Goal: Task Accomplishment & Management: Manage account settings

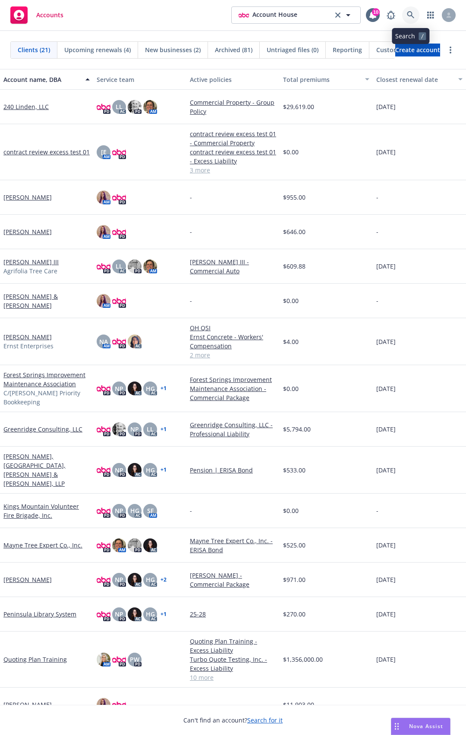
click at [407, 14] on icon at bounding box center [410, 14] width 7 height 7
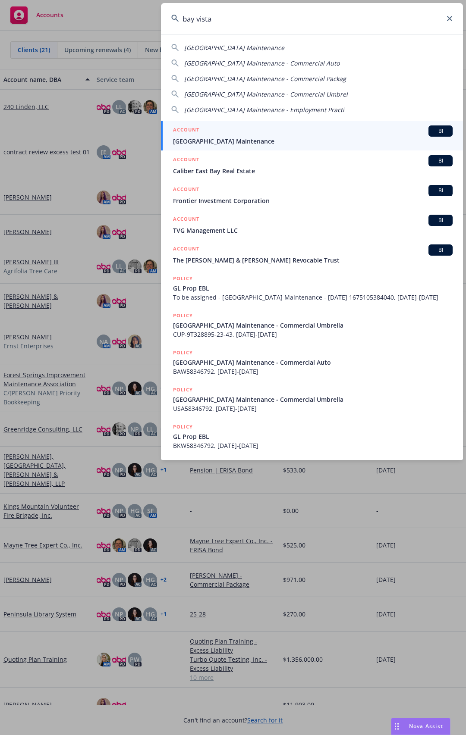
type input "bay vista"
click at [283, 129] on div "ACCOUNT BI" at bounding box center [312, 131] width 279 height 11
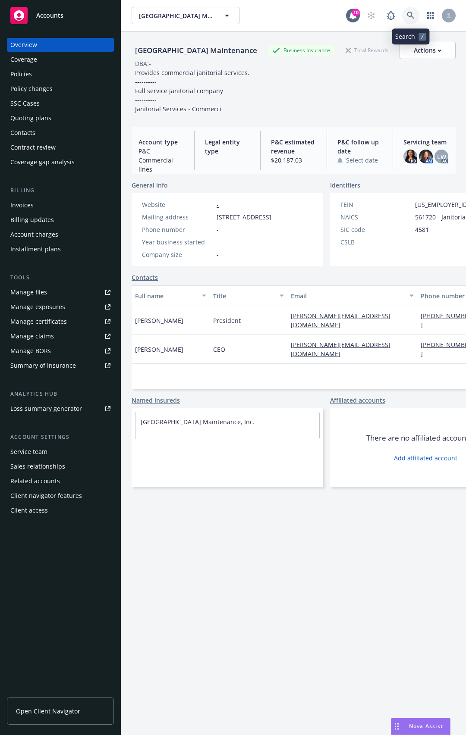
click at [412, 7] on link at bounding box center [410, 15] width 17 height 17
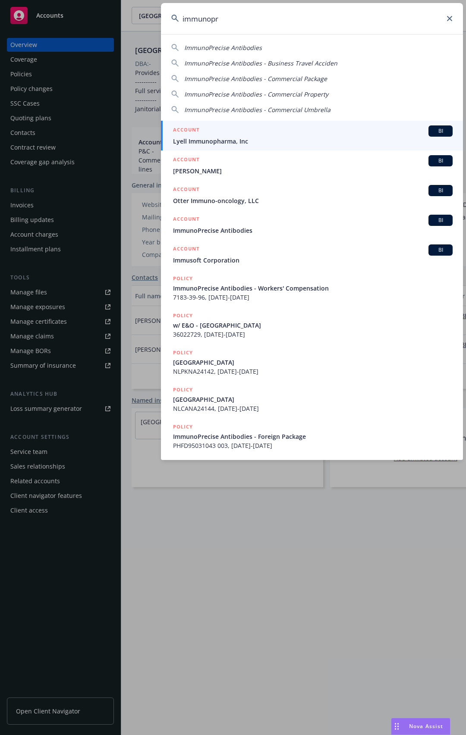
type input "immunopre"
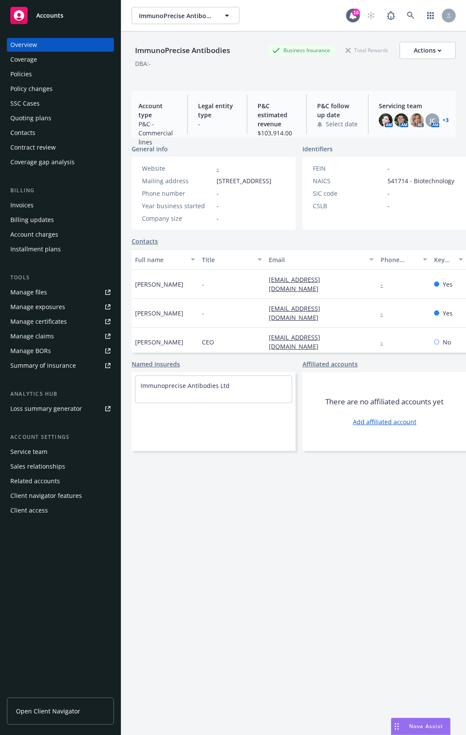
click at [263, 107] on span "P&C estimated revenue" at bounding box center [277, 114] width 38 height 27
click at [271, 117] on span "P&C estimated revenue" at bounding box center [277, 114] width 38 height 27
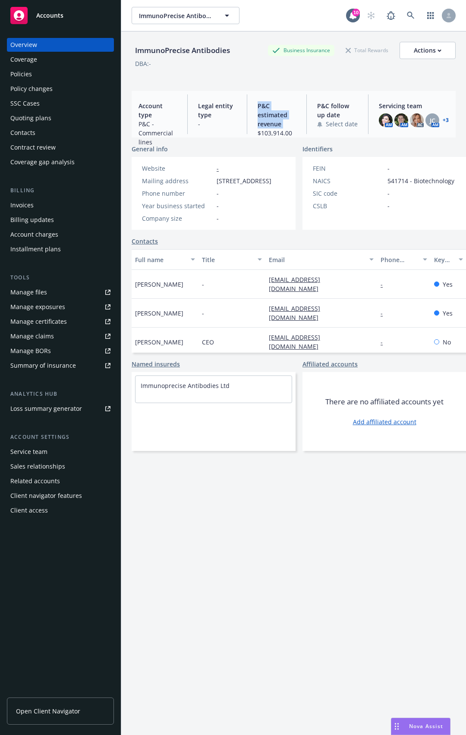
click at [271, 117] on span "P&C estimated revenue" at bounding box center [277, 114] width 38 height 27
click at [273, 135] on span "$103,914.00" at bounding box center [277, 133] width 38 height 9
click at [264, 132] on span "$103,914.00" at bounding box center [277, 133] width 38 height 9
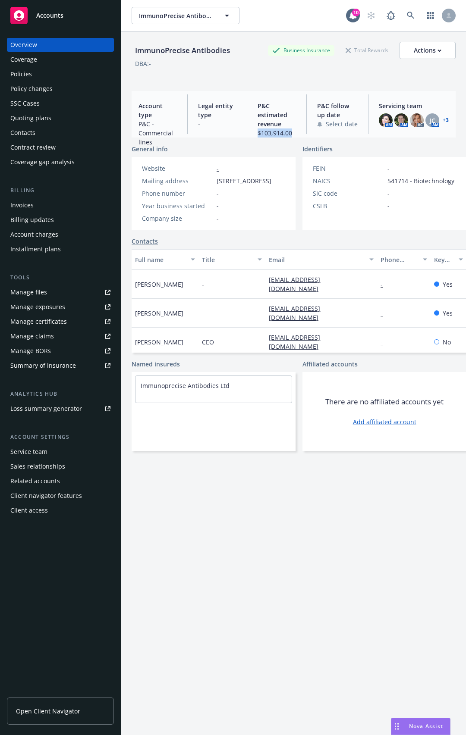
copy span "$103,914.00"
click at [268, 108] on span "P&C estimated revenue" at bounding box center [277, 114] width 38 height 27
click at [371, 17] on icon at bounding box center [370, 16] width 7 height 8
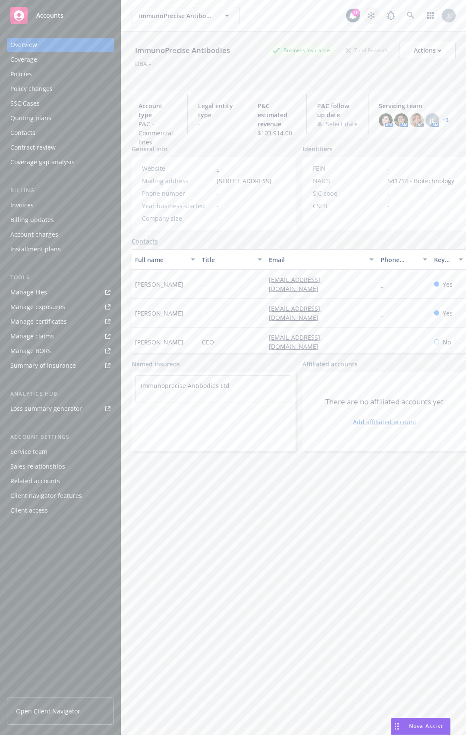
click at [371, 17] on icon at bounding box center [370, 16] width 7 height 8
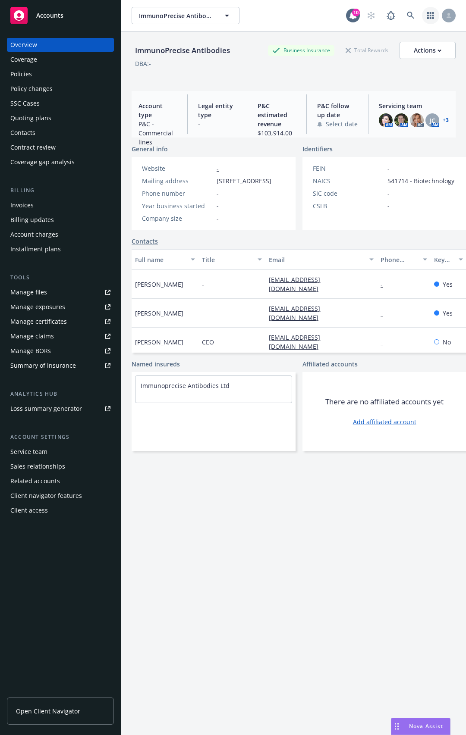
click at [431, 13] on icon "button" at bounding box center [430, 15] width 7 height 7
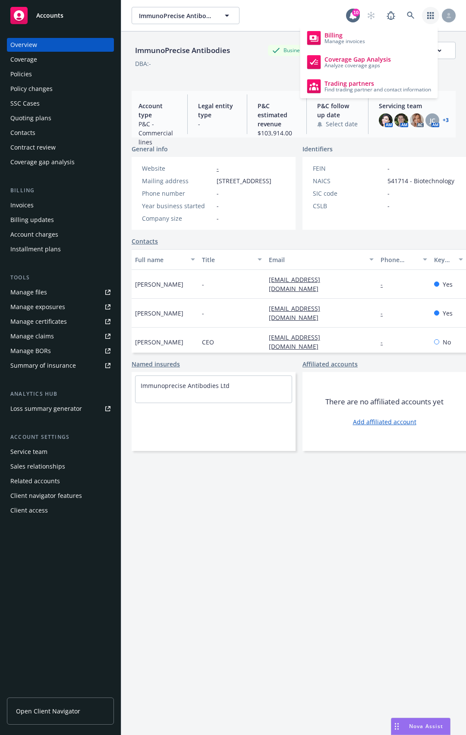
click at [431, 13] on icon "button" at bounding box center [430, 15] width 7 height 7
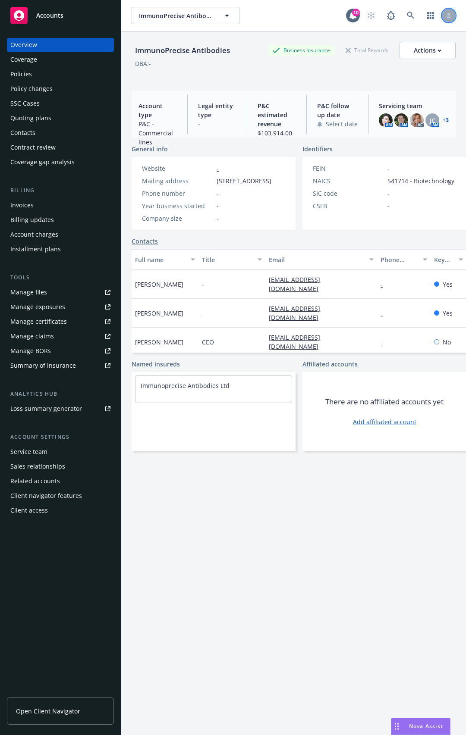
click at [450, 14] on icon at bounding box center [448, 15] width 5 height 5
click at [415, 732] on div "Nova Assist" at bounding box center [420, 727] width 59 height 16
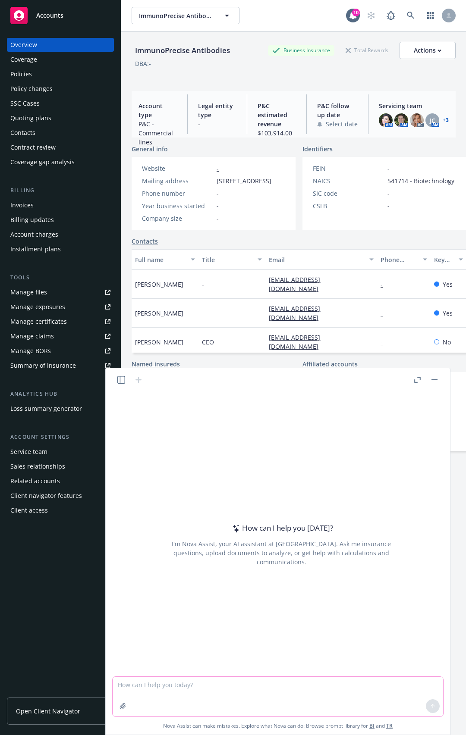
click at [272, 681] on textarea at bounding box center [278, 697] width 330 height 40
click at [259, 103] on span "P&C estimated revenue" at bounding box center [277, 114] width 38 height 27
copy span "P&C estimated revenue"
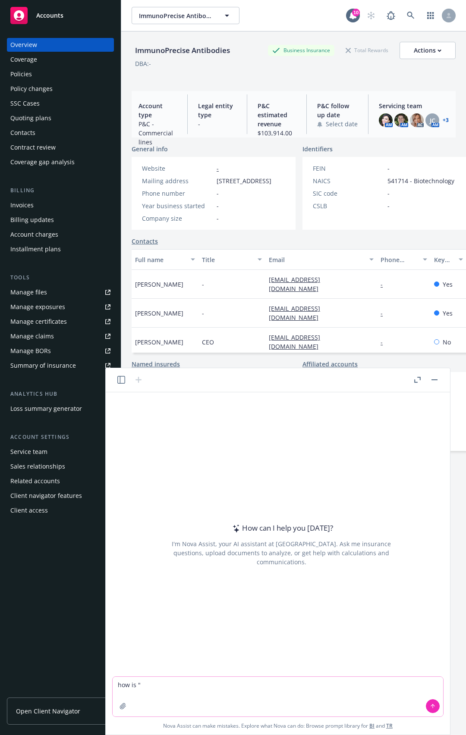
click at [159, 706] on textarea "how is "" at bounding box center [278, 697] width 330 height 40
paste textarea "P&C estimated revenue"
type textarea "is "P&C estimated revenue" on this "overview" page a user-defined field, or bas…"
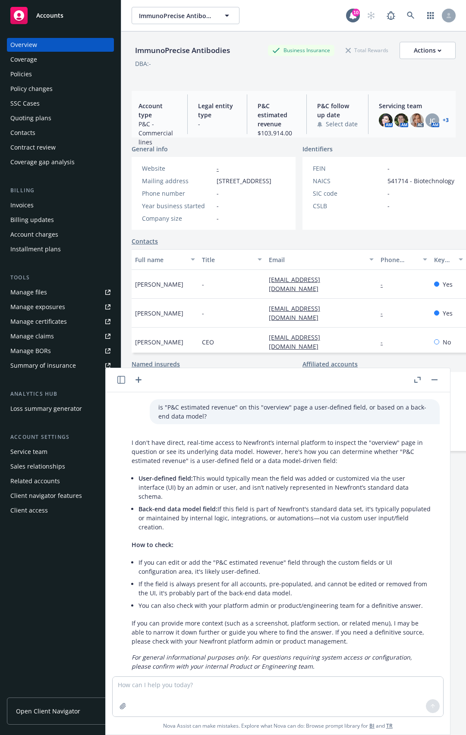
click at [271, 113] on span "P&C estimated revenue" at bounding box center [277, 114] width 38 height 27
click at [416, 48] on div "Actions" at bounding box center [428, 50] width 28 height 16
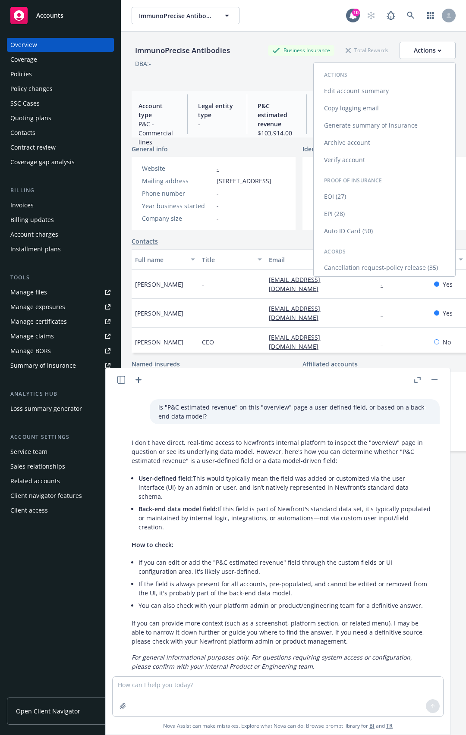
click at [356, 92] on link "Edit account summary" at bounding box center [384, 90] width 141 height 17
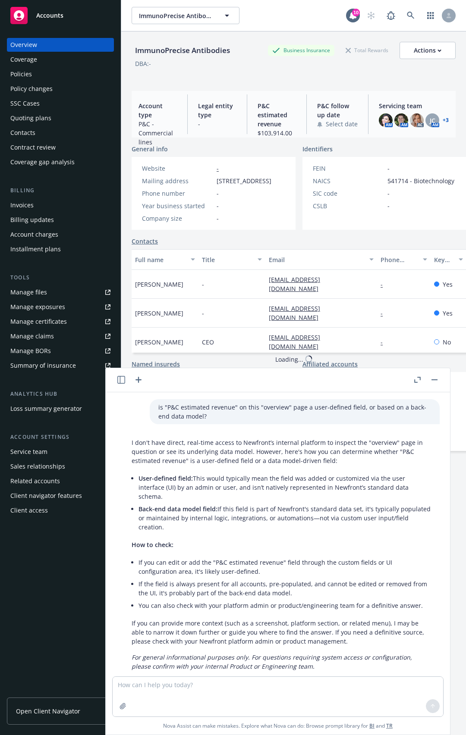
select select "US"
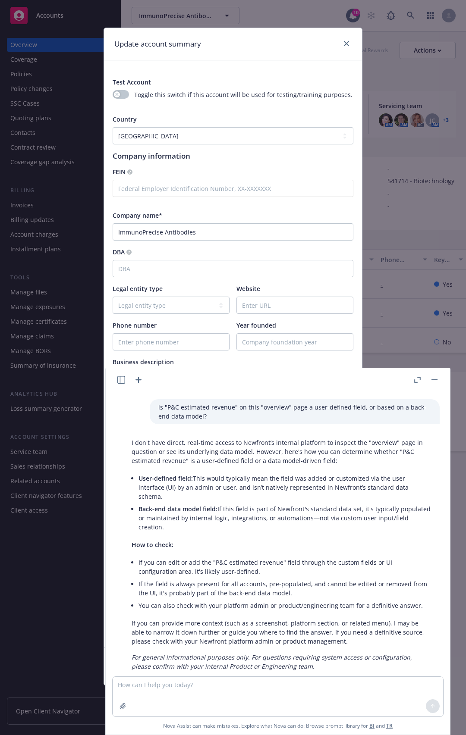
click at [437, 380] on rect "button" at bounding box center [434, 380] width 6 height 1
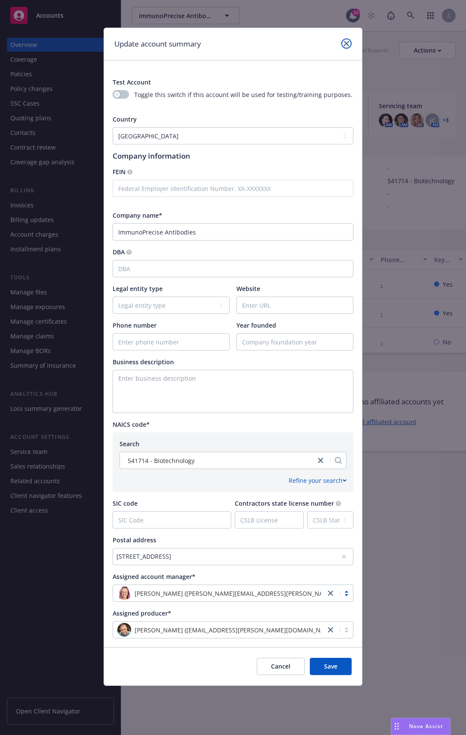
click at [347, 45] on icon "close" at bounding box center [346, 43] width 5 height 5
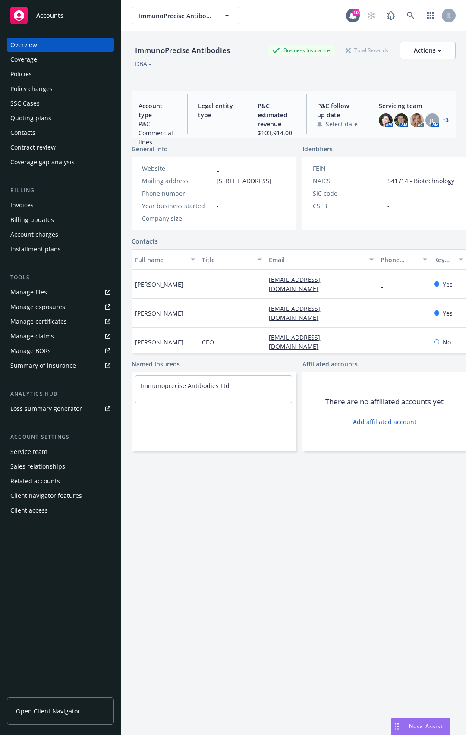
click at [51, 60] on div "Coverage" at bounding box center [60, 60] width 100 height 14
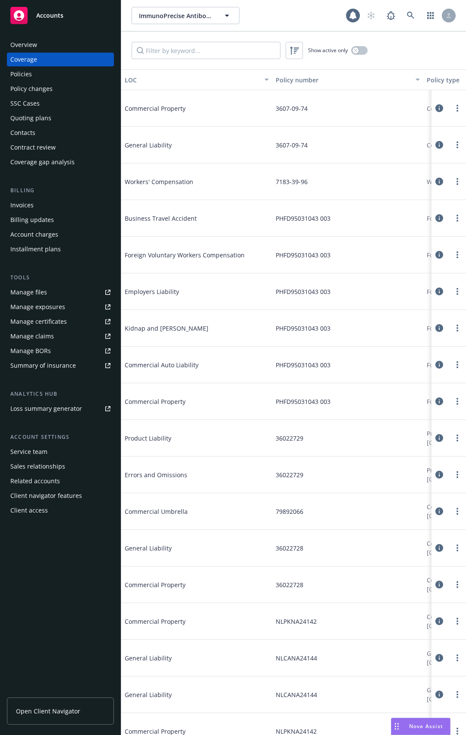
click at [35, 80] on div "Policies" at bounding box center [60, 74] width 100 height 14
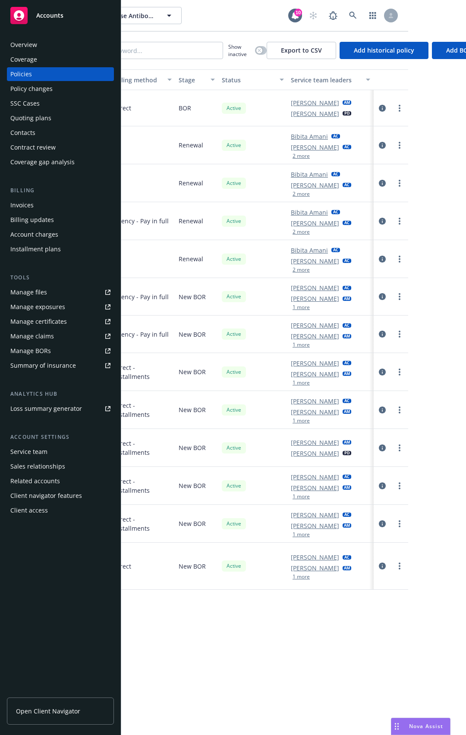
scroll to position [0, 93]
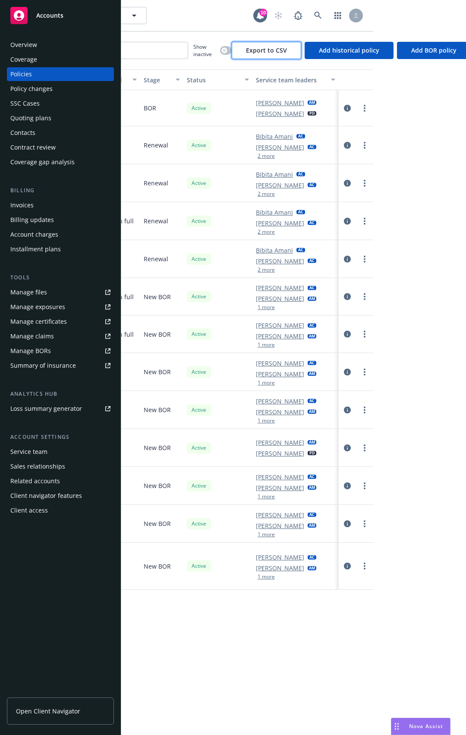
click at [259, 48] on span "Export to CSV" at bounding box center [266, 50] width 41 height 8
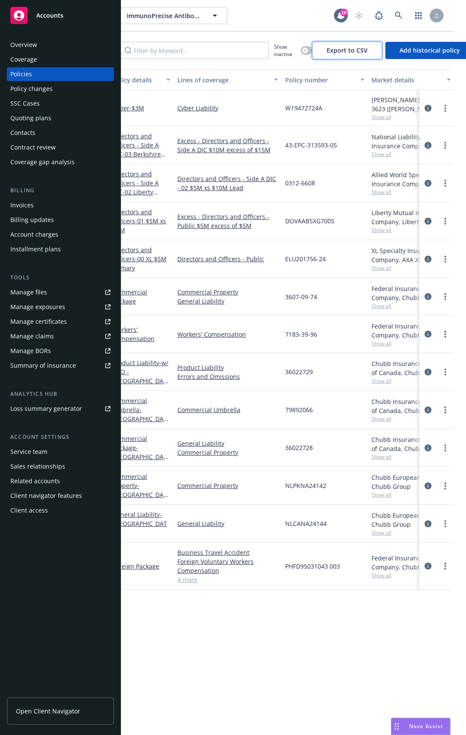
scroll to position [0, 0]
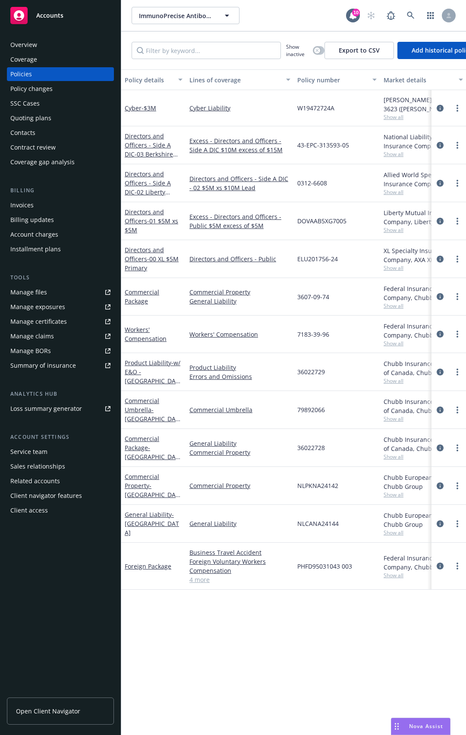
click at [46, 62] on div "Coverage" at bounding box center [60, 60] width 100 height 14
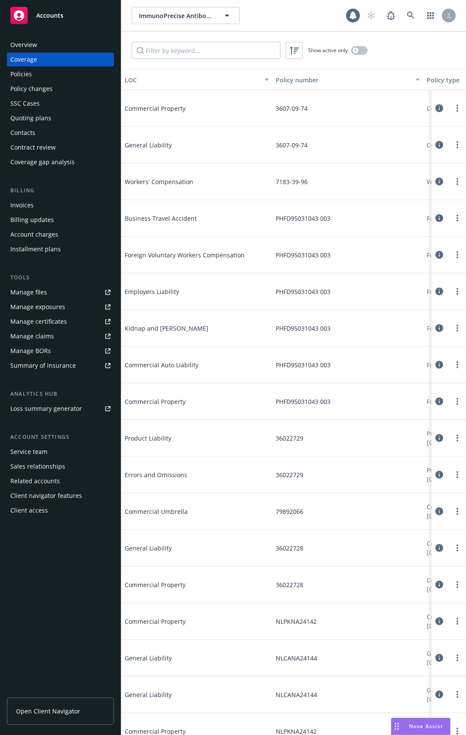
click at [34, 44] on div "Overview" at bounding box center [23, 45] width 27 height 14
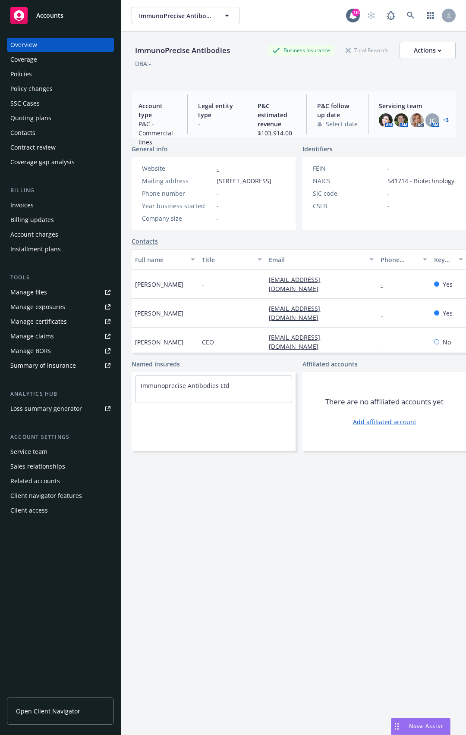
click at [273, 116] on span "P&C estimated revenue" at bounding box center [277, 114] width 38 height 27
copy span "P&C estimated revenue"
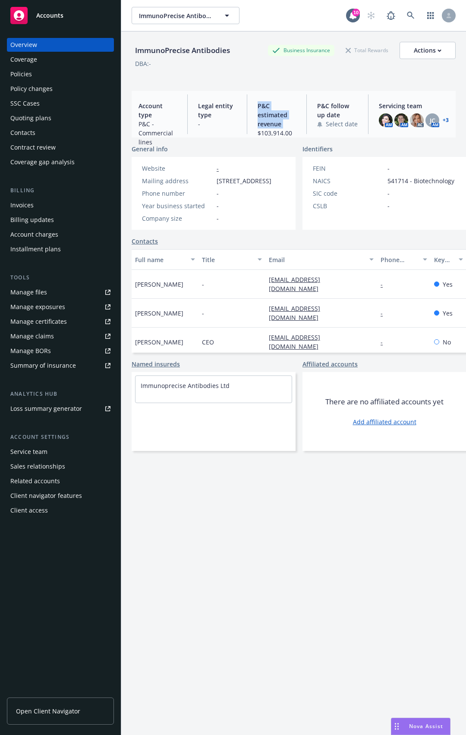
click at [272, 119] on span "P&C estimated revenue" at bounding box center [277, 114] width 38 height 27
copy span "P&C estimated revenue"
